Goal: Information Seeking & Learning: Learn about a topic

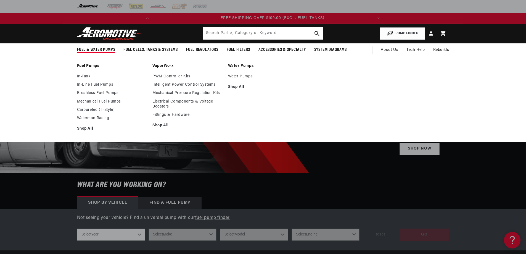
scroll to position [0, 218]
click at [86, 77] on link "In-Tank" at bounding box center [112, 76] width 70 height 5
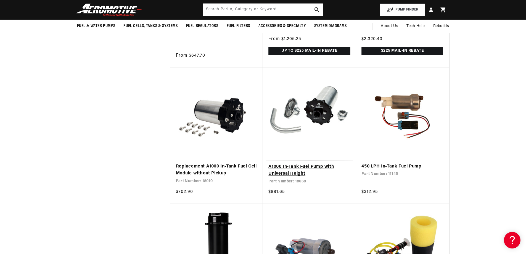
click at [326, 163] on link "A1000 In-Tank Fuel Pump with Universal Height" at bounding box center [309, 170] width 82 height 14
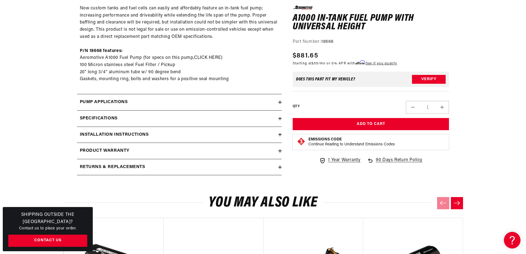
scroll to position [0, 218]
click at [279, 118] on icon at bounding box center [279, 118] width 3 height 0
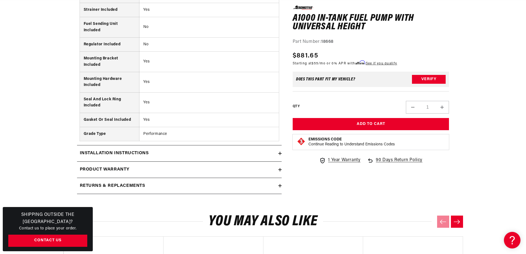
scroll to position [773, 0]
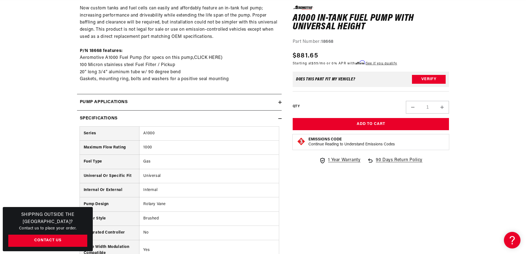
scroll to position [0, 218]
click at [281, 102] on icon at bounding box center [279, 102] width 3 height 0
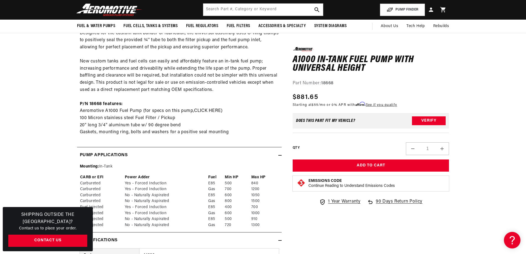
scroll to position [304, 0]
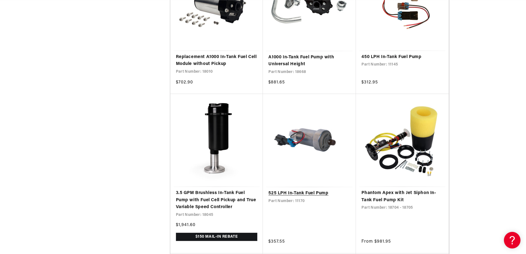
scroll to position [912, 0]
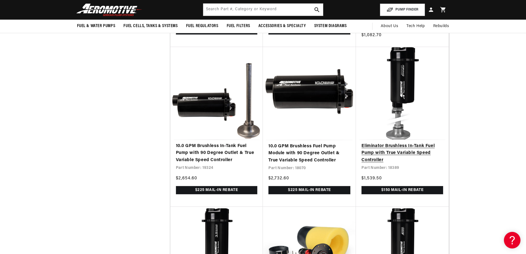
click at [404, 143] on link "Eliminator Brushless In-Tank Fuel Pump with True Variable Speed Controller" at bounding box center [403, 153] width 82 height 21
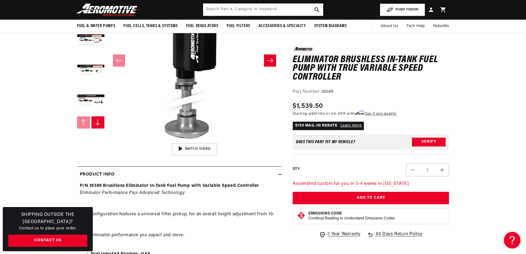
scroll to position [110, 0]
